Goal: Book appointment/travel/reservation

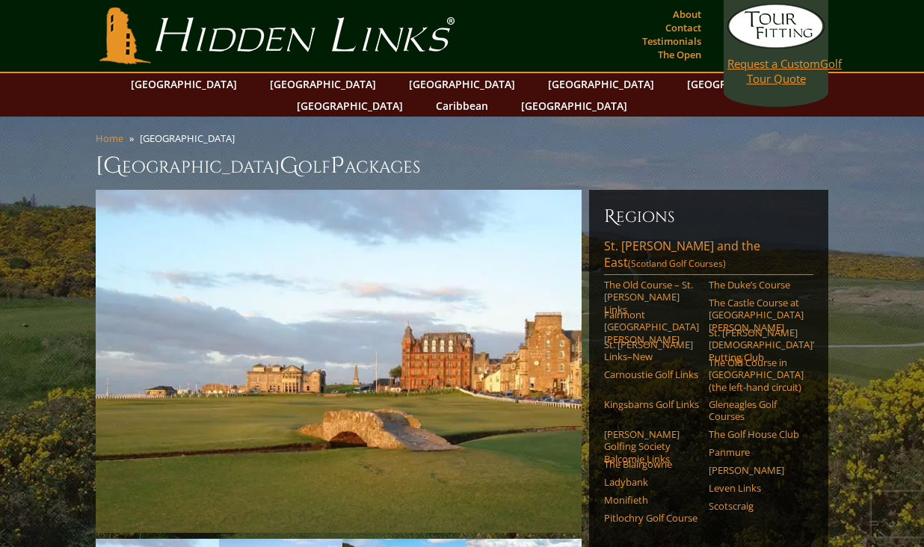
click at [792, 67] on span "Request a Custom" at bounding box center [774, 63] width 93 height 15
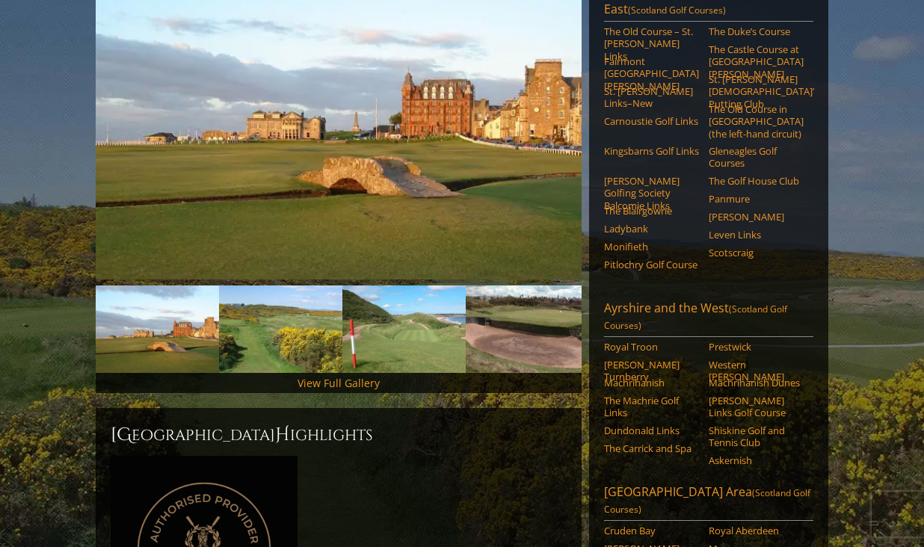
scroll to position [253, 0]
click at [658, 378] on link "Machrihanish" at bounding box center [651, 384] width 95 height 12
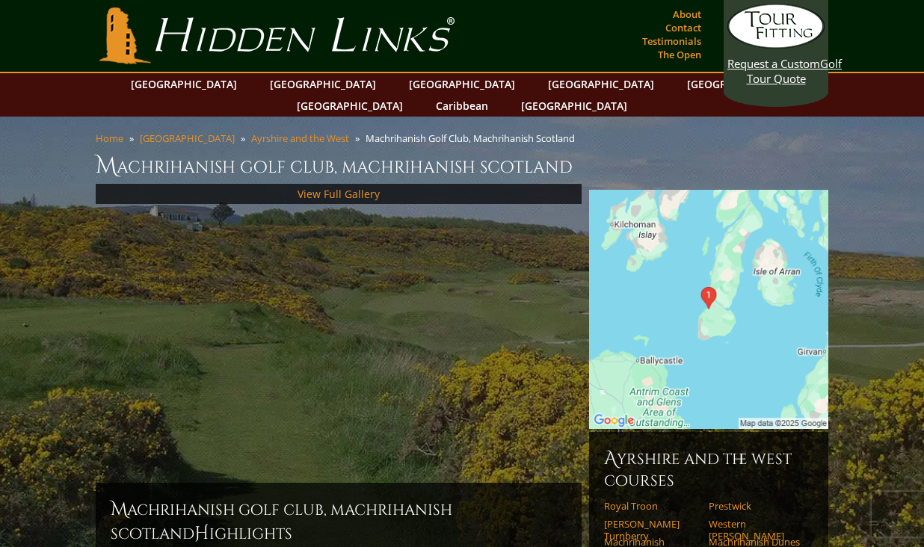
click at [727, 279] on img at bounding box center [708, 309] width 239 height 239
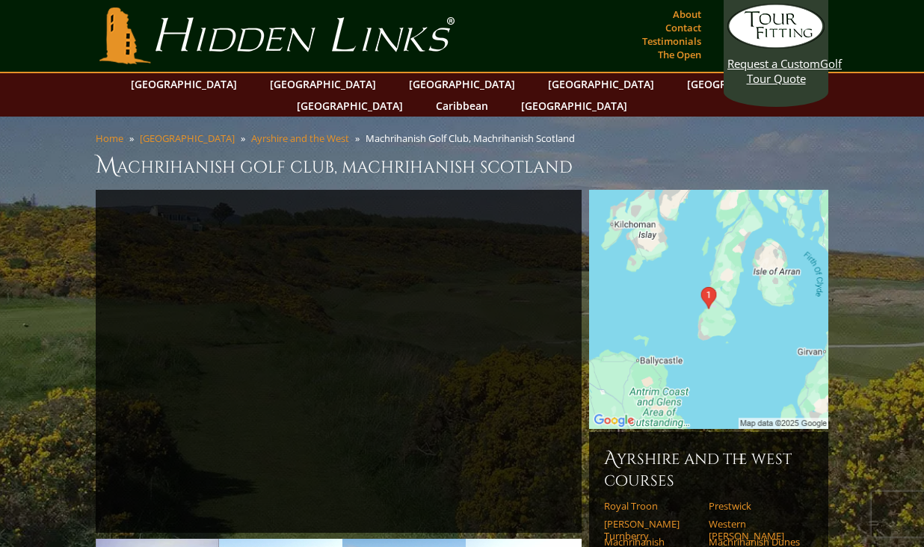
click at [707, 259] on img at bounding box center [708, 309] width 239 height 239
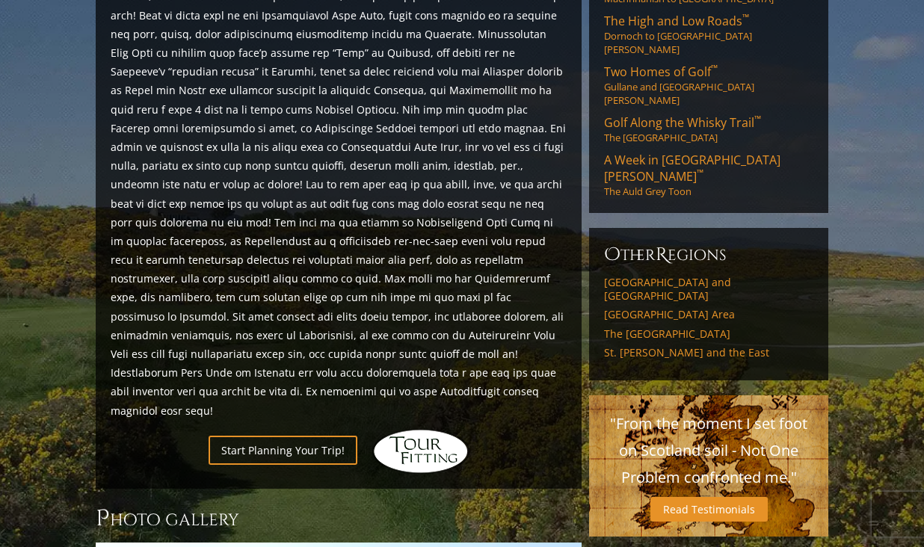
scroll to position [804, 0]
click at [618, 275] on link "[GEOGRAPHIC_DATA] and [GEOGRAPHIC_DATA]" at bounding box center [708, 288] width 209 height 26
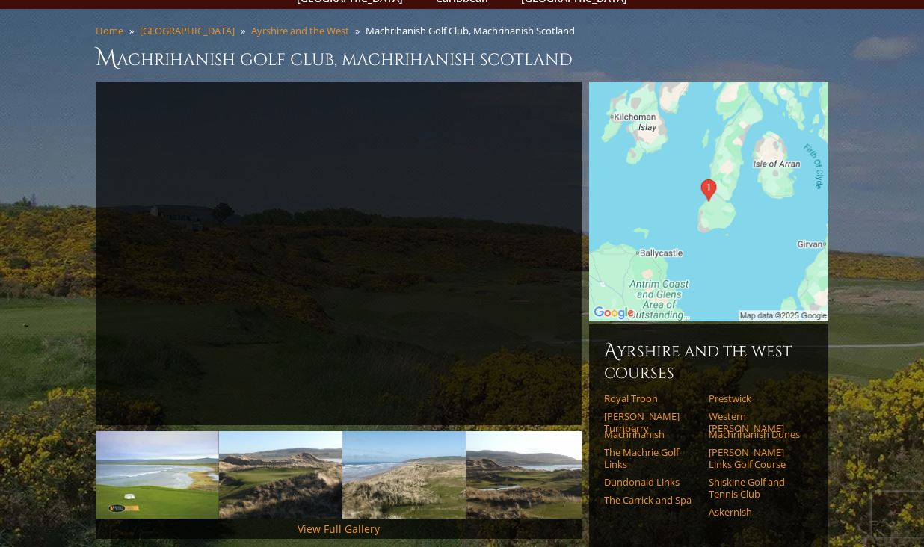
scroll to position [99, 0]
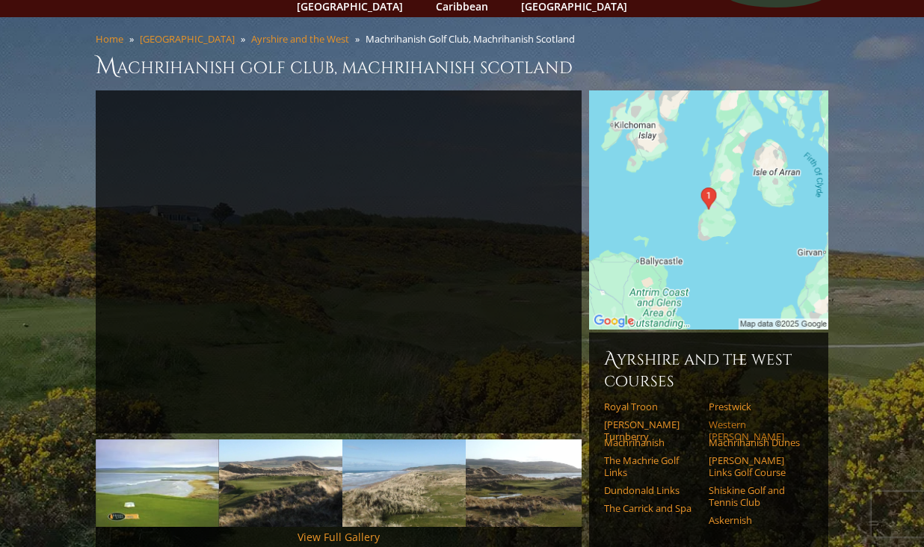
click at [744, 419] on link "Western [PERSON_NAME]" at bounding box center [756, 431] width 95 height 25
